Goal: Use online tool/utility: Utilize a website feature to perform a specific function

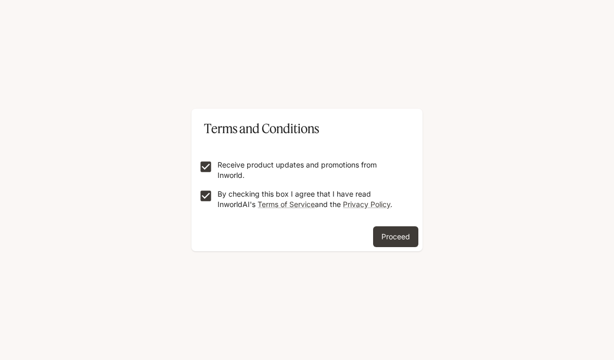
click at [395, 236] on button "Proceed" at bounding box center [395, 236] width 45 height 21
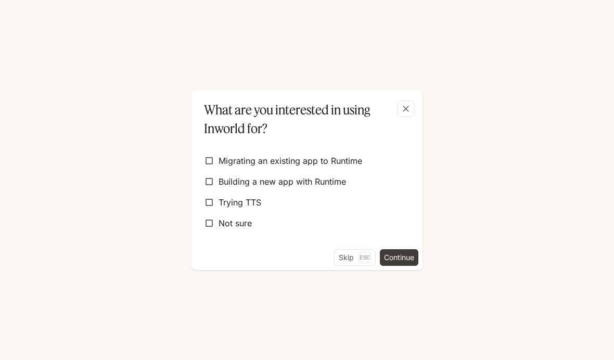
click at [362, 255] on p "Esc" at bounding box center [364, 257] width 13 height 11
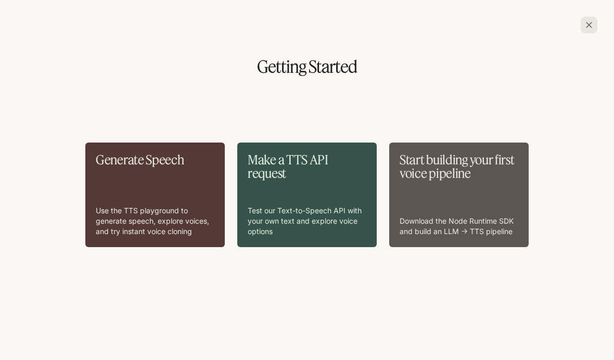
click at [204, 206] on div "Generate Speech Use the TTS playground to generate speech, explore voices, and …" at bounding box center [155, 195] width 119 height 84
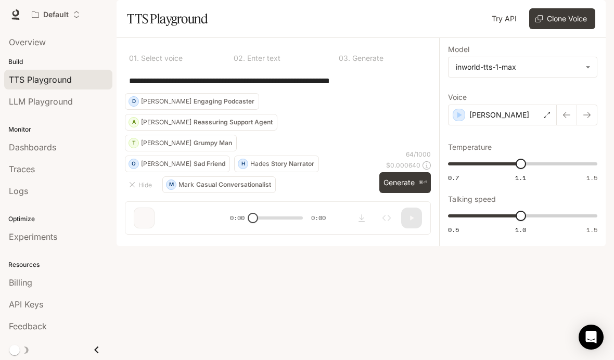
click at [152, 193] on button "Hide" at bounding box center [141, 184] width 33 height 17
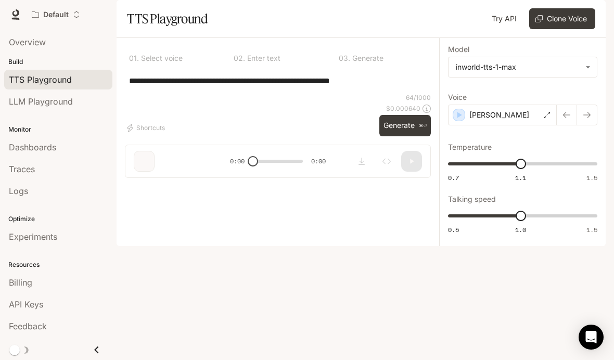
click at [167, 136] on button "Shortcuts" at bounding box center [147, 128] width 44 height 17
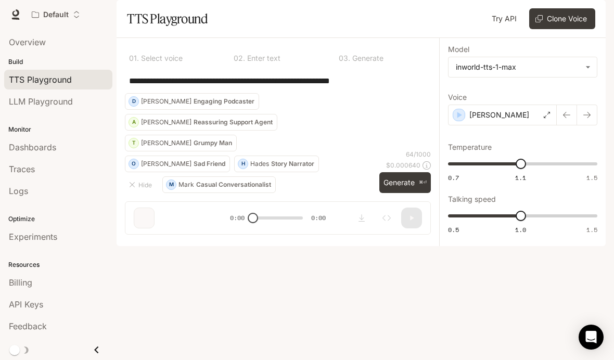
click at [259, 110] on button "[PERSON_NAME] Engaging Podcaster" at bounding box center [192, 101] width 134 height 17
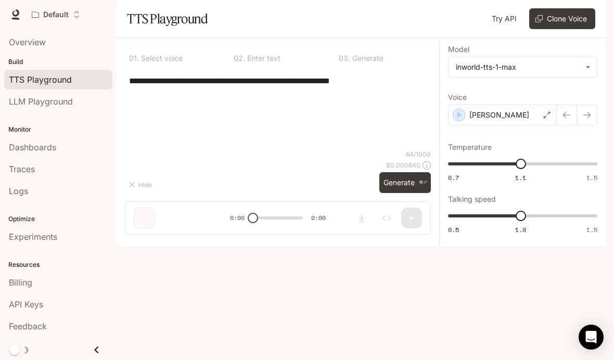
type textarea "**********"
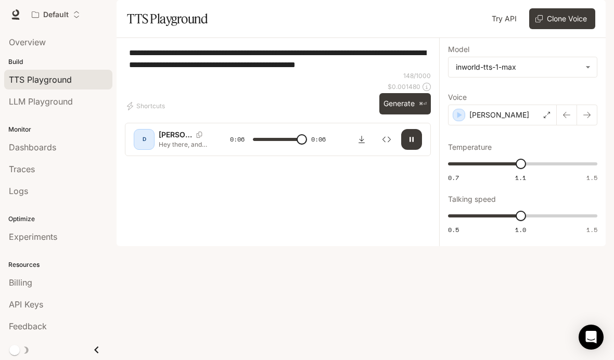
type input "*"
click at [172, 140] on p "[PERSON_NAME]" at bounding box center [175, 135] width 33 height 10
click at [147, 148] on div "D" at bounding box center [144, 139] width 17 height 17
click at [144, 148] on div "D" at bounding box center [144, 139] width 17 height 17
click at [468, 105] on body "**********" at bounding box center [307, 180] width 614 height 360
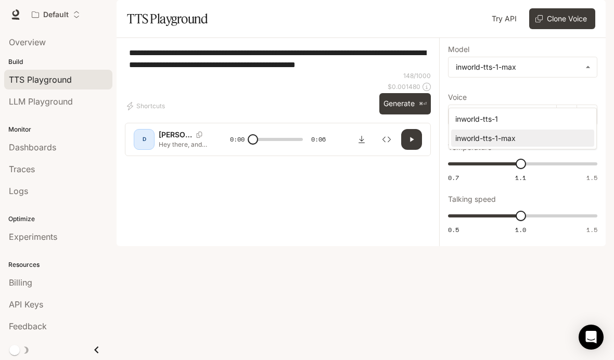
click at [539, 138] on div "inworld-tts-1-max" at bounding box center [520, 138] width 131 height 11
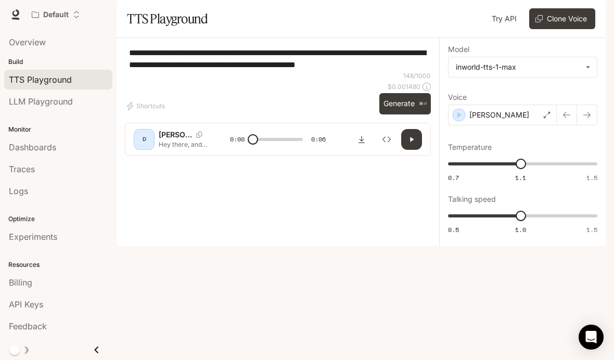
click at [553, 125] on div "[PERSON_NAME]" at bounding box center [502, 115] width 109 height 21
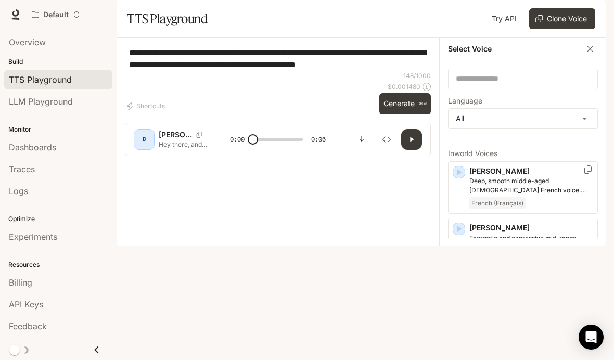
click at [470, 176] on p "[PERSON_NAME]" at bounding box center [531, 171] width 124 height 10
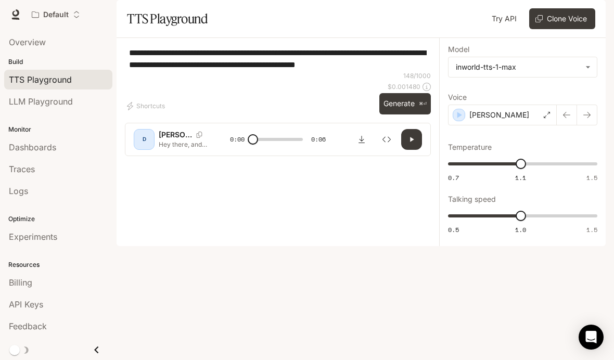
click at [544, 118] on icon at bounding box center [547, 115] width 6 height 6
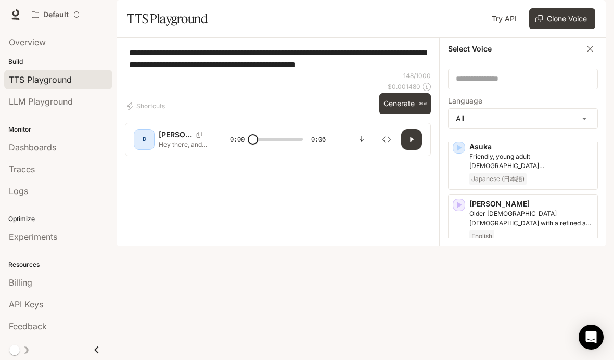
scroll to position [189, 0]
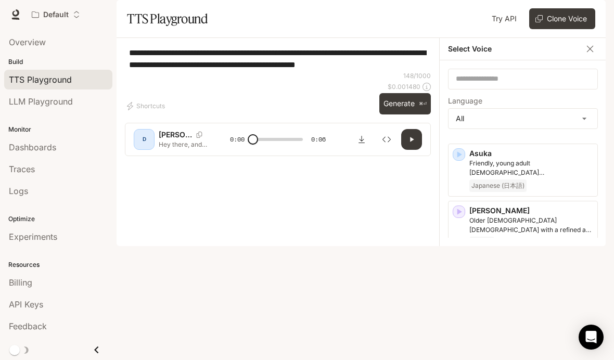
click at [558, 148] on body "**********" at bounding box center [307, 180] width 614 height 360
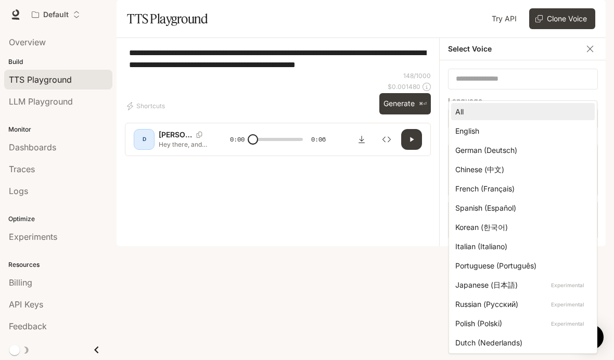
click at [533, 126] on div "English" at bounding box center [520, 130] width 131 height 11
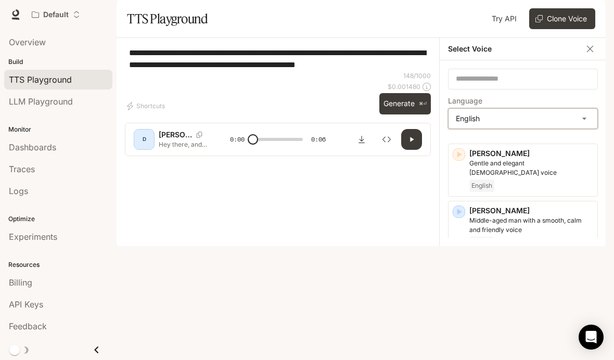
type input "*****"
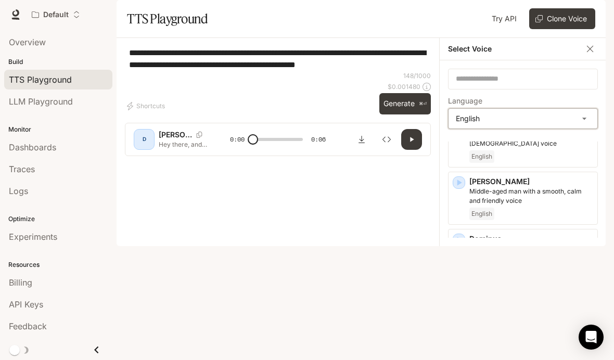
scroll to position [220, 0]
click at [470, 299] on p "[PERSON_NAME]" at bounding box center [531, 294] width 124 height 10
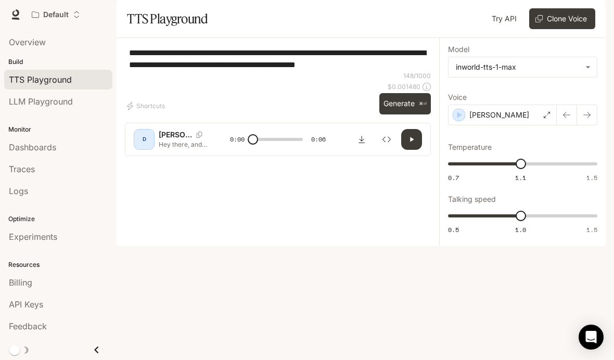
click at [397, 114] on button "Generate ⌘⏎" at bounding box center [405, 103] width 52 height 21
type input "*"
